Goal: Find specific page/section: Find specific page/section

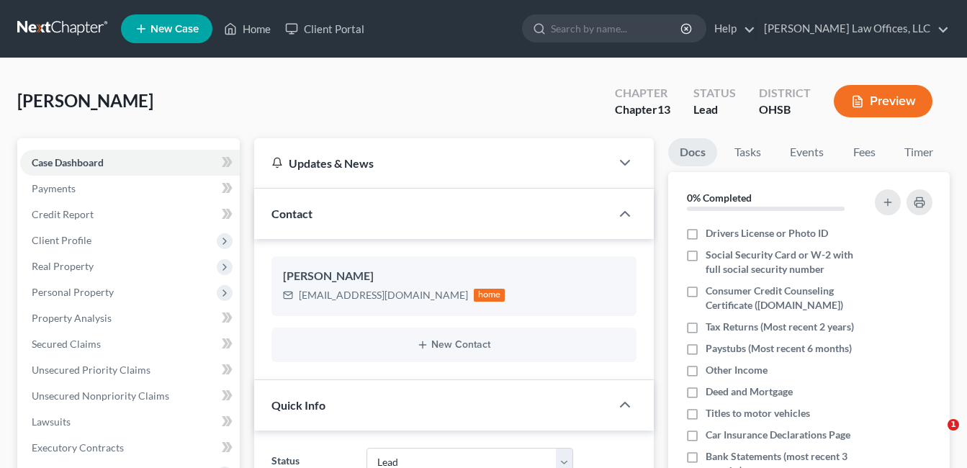
select select "5"
click at [254, 31] on link "Home" at bounding box center [247, 29] width 61 height 26
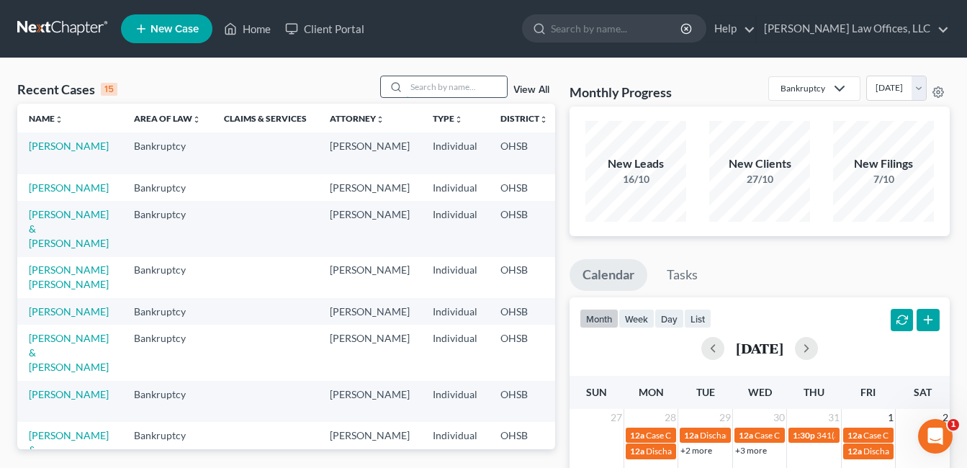
click at [460, 91] on input "search" at bounding box center [456, 86] width 101 height 21
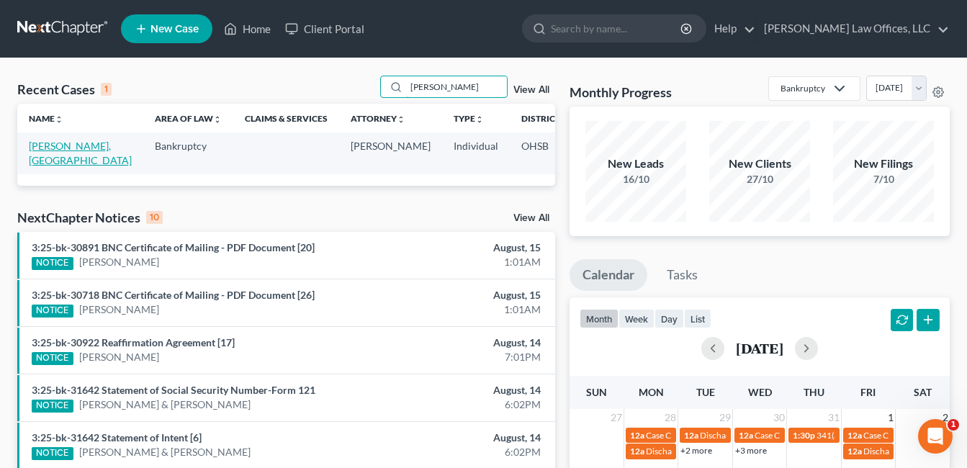
type input "[PERSON_NAME]"
click at [46, 158] on link "[PERSON_NAME], [GEOGRAPHIC_DATA]" at bounding box center [80, 153] width 103 height 27
select select "0"
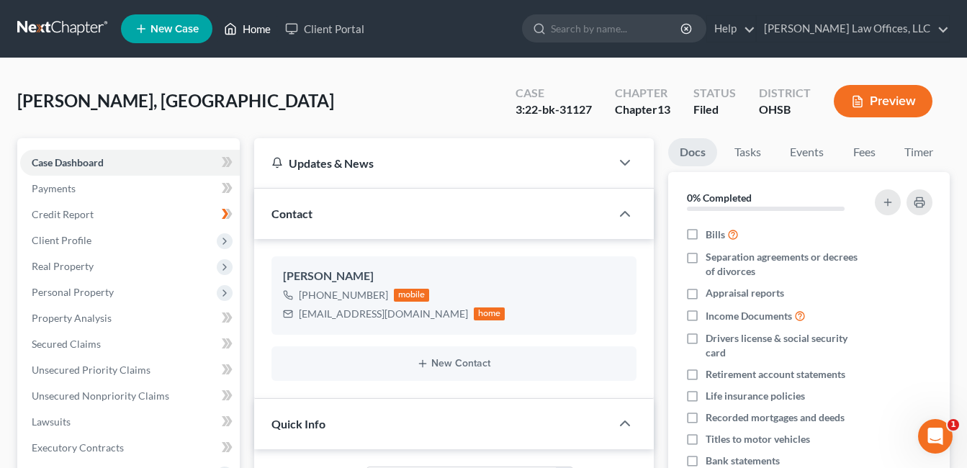
click at [249, 27] on link "Home" at bounding box center [247, 29] width 61 height 26
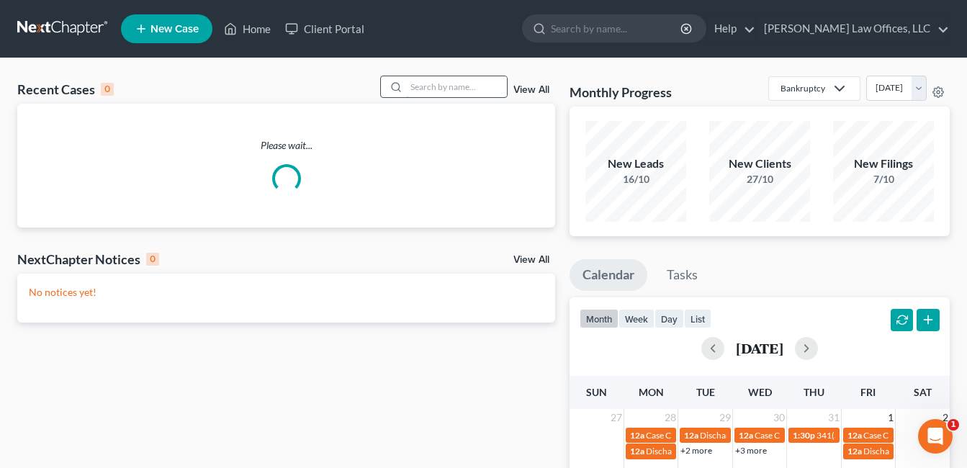
click at [420, 88] on input "search" at bounding box center [456, 86] width 101 height 21
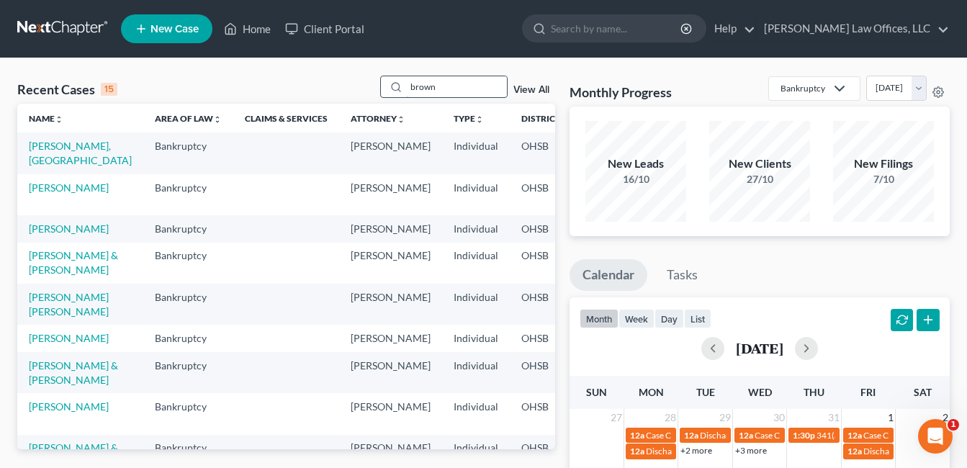
type input "brown"
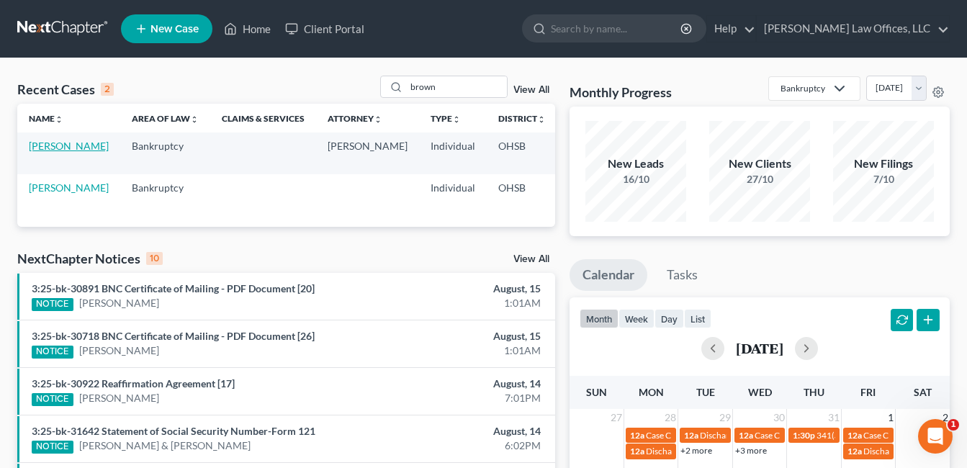
click at [45, 152] on link "[PERSON_NAME]" at bounding box center [69, 146] width 80 height 12
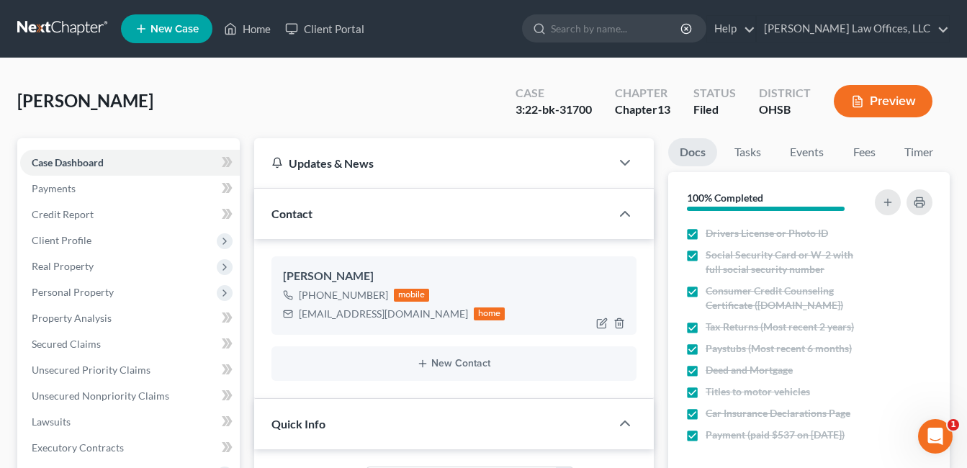
click at [299, 315] on div "[EMAIL_ADDRESS][DOMAIN_NAME] home" at bounding box center [394, 314] width 223 height 19
drag, startPoint x: 299, startPoint y: 315, endPoint x: 426, endPoint y: 316, distance: 127.5
click at [426, 316] on div "[EMAIL_ADDRESS][DOMAIN_NAME]" at bounding box center [383, 314] width 169 height 14
